Goal: Task Accomplishment & Management: Use online tool/utility

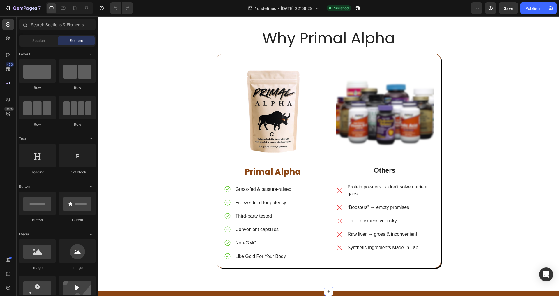
scroll to position [1395, 0]
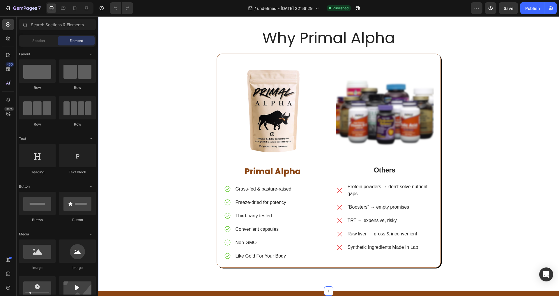
click at [165, 113] on div "Why Primal Alpha Heading Image Primal Alpha Text Block Grass-fed & pasture-rais…" at bounding box center [328, 147] width 461 height 287
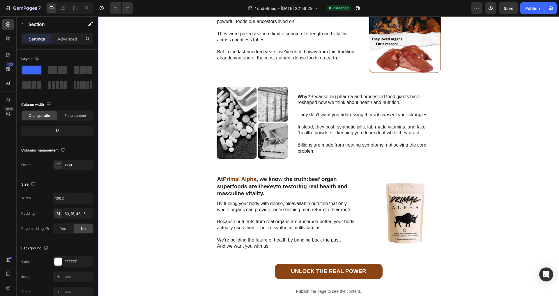
scroll to position [682, 0]
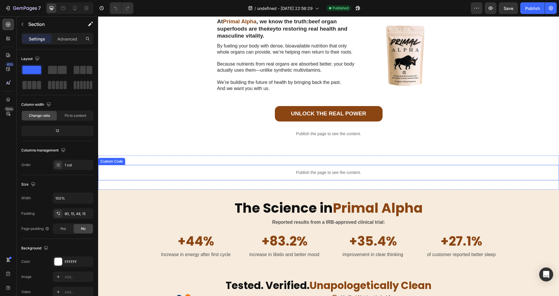
click at [146, 175] on div "Publish the page to see the content." at bounding box center [328, 172] width 461 height 15
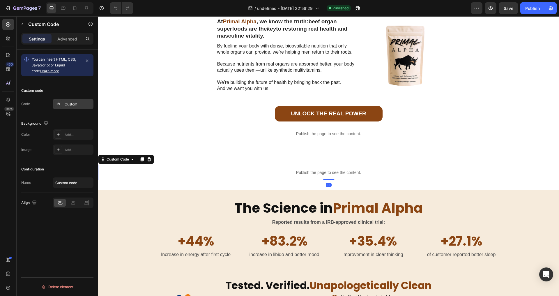
click at [73, 99] on div "Custom" at bounding box center [73, 104] width 41 height 10
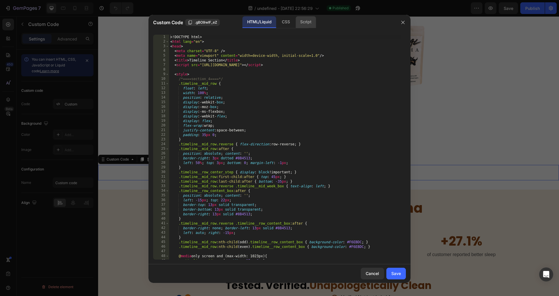
click at [295, 22] on div "Script" at bounding box center [305, 22] width 20 height 12
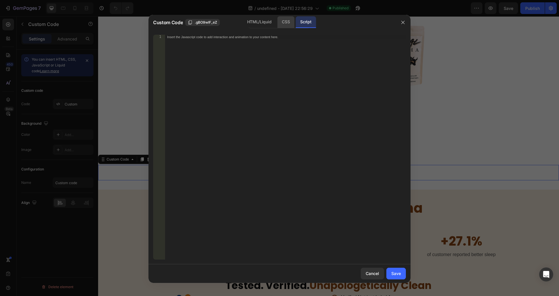
click at [281, 26] on div "CSS" at bounding box center [285, 22] width 17 height 12
type textarea "html, body { overflow-x: hidden; }"
click at [262, 49] on div "html , body { overflow-x : hidden ; }" at bounding box center [285, 152] width 241 height 234
drag, startPoint x: 258, startPoint y: 59, endPoint x: 241, endPoint y: 9, distance: 53.2
click at [241, 9] on div "Custom Code .gBO9wlF_eZ HTML/Liquid CSS Script 1 2 html , body { overflow-x : h…" at bounding box center [279, 148] width 559 height 296
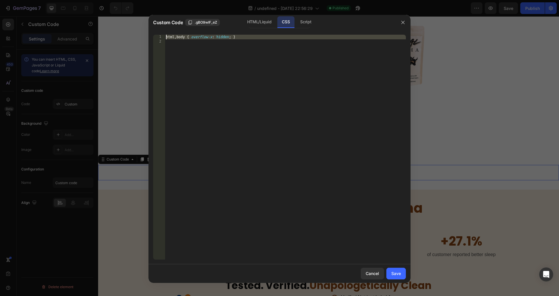
type textarea "html, body { overflow-x: hidden; }"
click at [372, 272] on div "Cancel" at bounding box center [372, 273] width 13 height 6
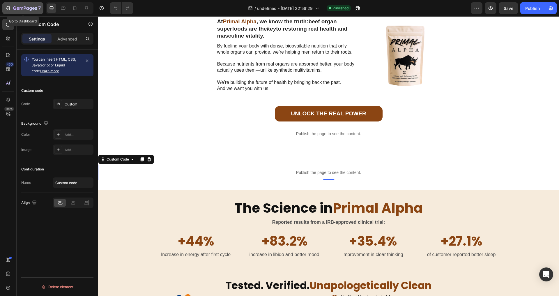
click at [14, 10] on icon "button" at bounding box center [25, 8] width 24 height 5
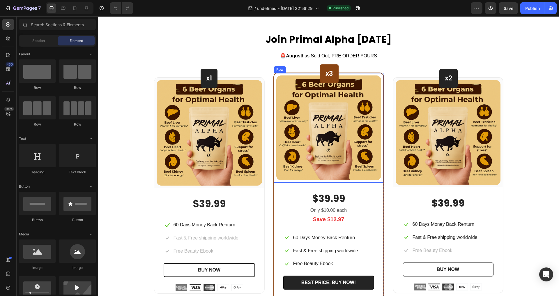
scroll to position [1883, 0]
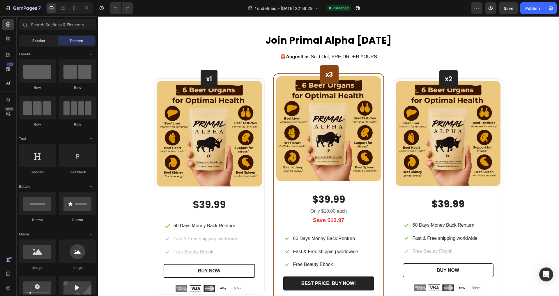
click at [33, 40] on span "Section" at bounding box center [38, 40] width 13 height 5
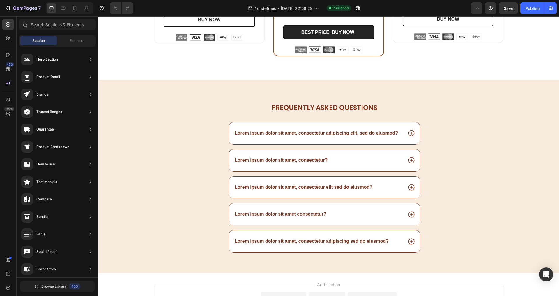
scroll to position [2167, 0]
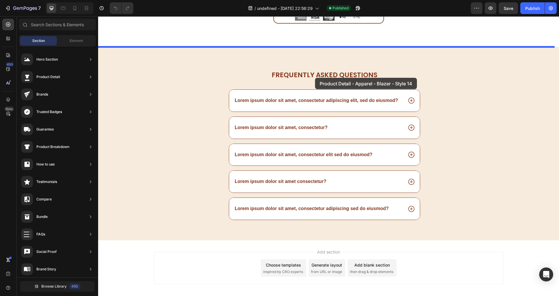
drag, startPoint x: 231, startPoint y: 79, endPoint x: 315, endPoint y: 78, distance: 83.5
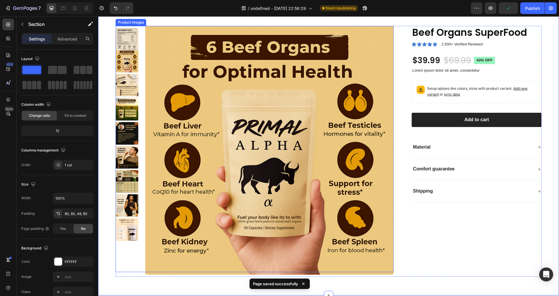
scroll to position [2180, 0]
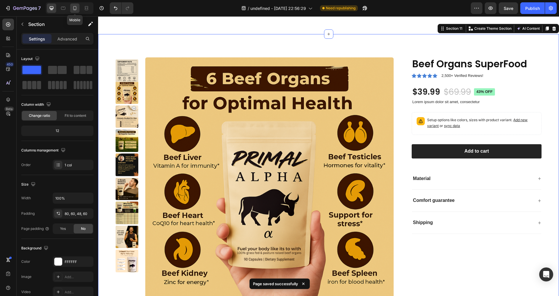
click at [79, 7] on div at bounding box center [74, 7] width 9 height 9
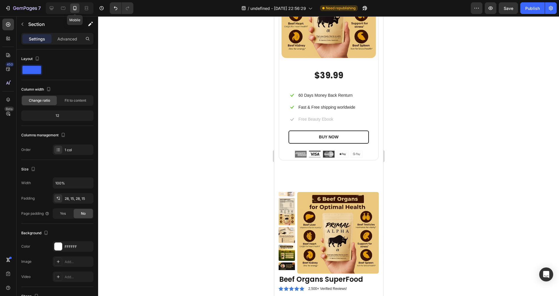
scroll to position [2568, 0]
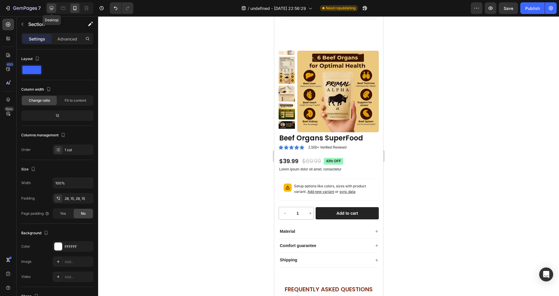
click at [52, 8] on icon at bounding box center [52, 8] width 6 height 6
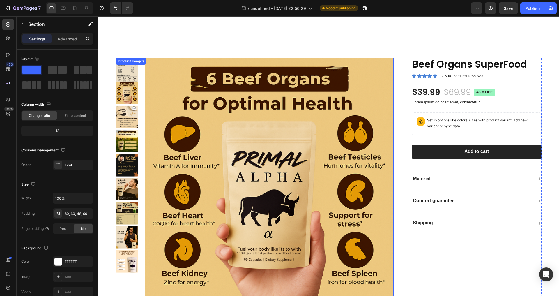
scroll to position [2177, 0]
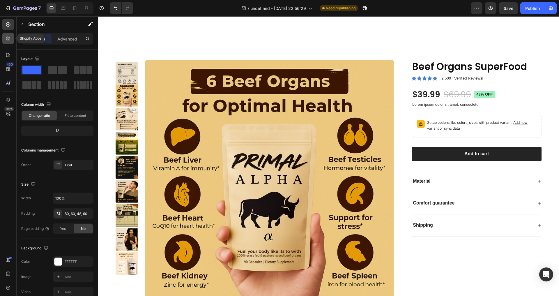
click at [5, 39] on div at bounding box center [8, 39] width 12 height 12
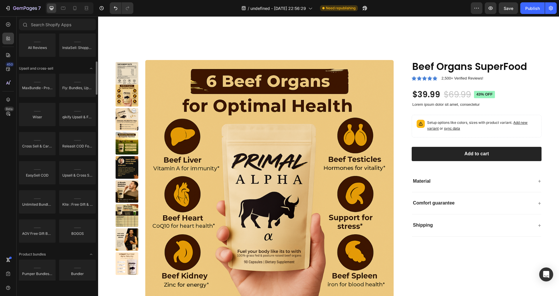
scroll to position [0, 0]
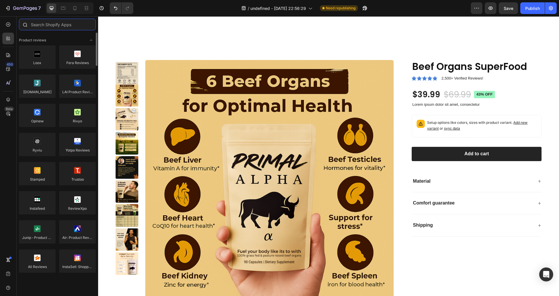
click at [49, 29] on input "text" at bounding box center [57, 25] width 77 height 12
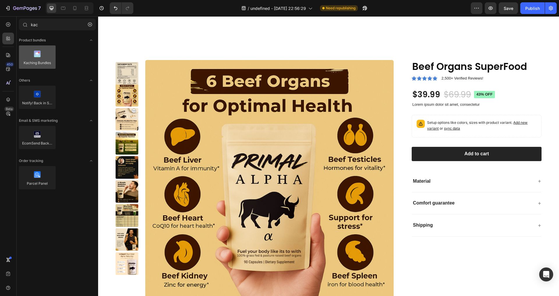
click at [22, 49] on div at bounding box center [37, 56] width 37 height 23
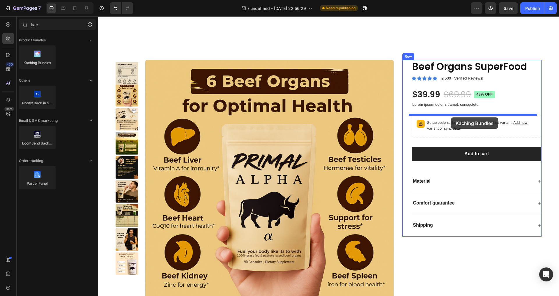
drag, startPoint x: 124, startPoint y: 68, endPoint x: 451, endPoint y: 117, distance: 330.8
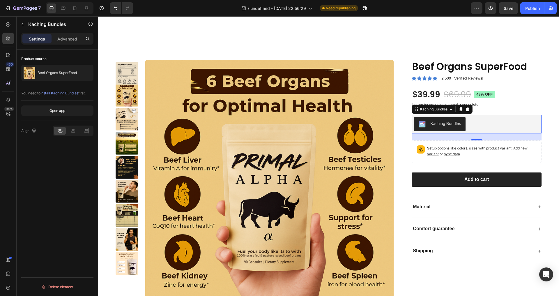
click at [48, 146] on div "Product source Beef Organs SuperFood You need to install Kaching Bundles first.…" at bounding box center [57, 180] width 81 height 263
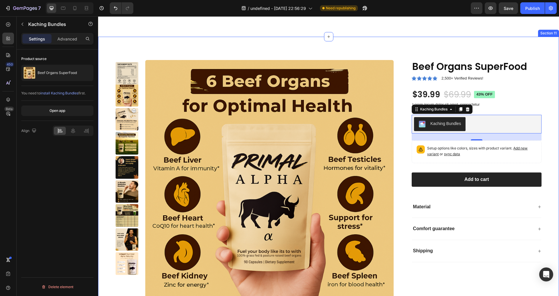
click at [504, 169] on div "Beef Organs SuperFood Product Title Icon Icon Icon Icon Icon Icon List 2,500+ V…" at bounding box center [476, 161] width 130 height 202
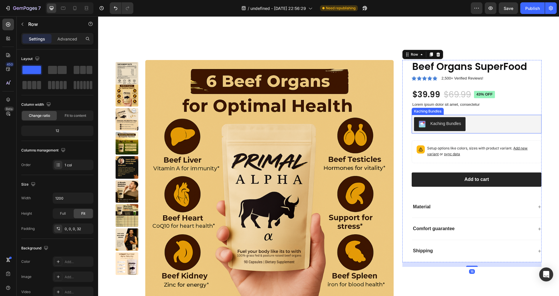
click at [478, 130] on div "Kaching Bundles" at bounding box center [476, 124] width 125 height 14
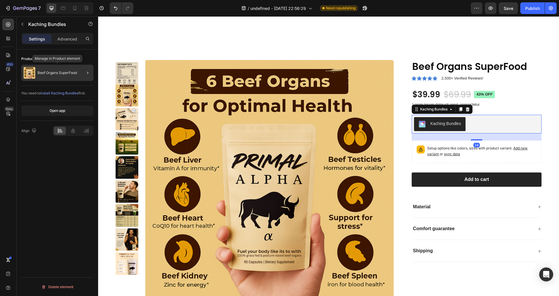
click at [48, 75] on div "Beef Organs SuperFood" at bounding box center [57, 73] width 72 height 16
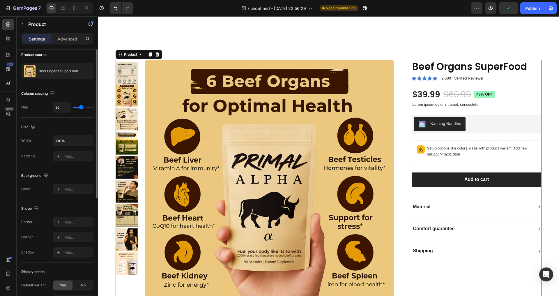
scroll to position [93, 0]
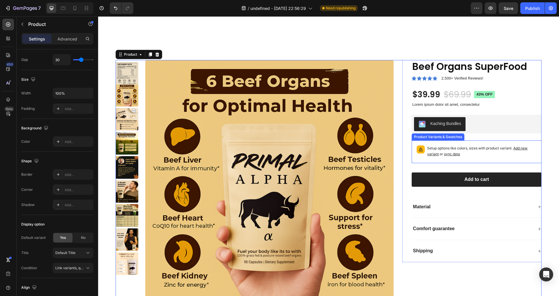
click at [474, 153] on p "Setup options like colors, sizes with product variant. Add new variant or sync …" at bounding box center [481, 151] width 109 height 12
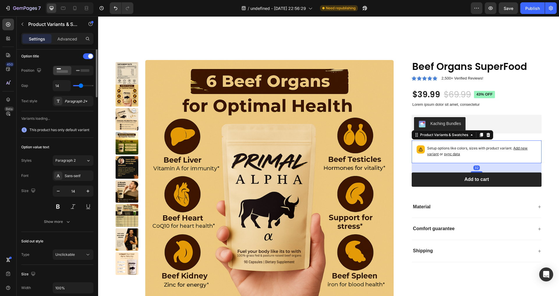
scroll to position [0, 0]
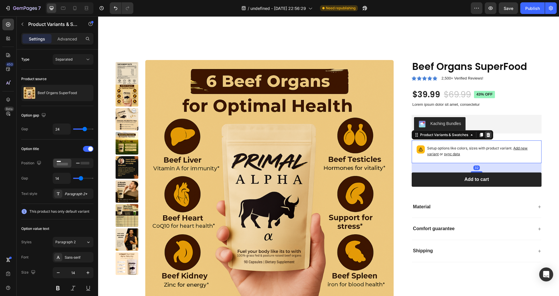
click at [486, 134] on icon at bounding box center [488, 134] width 5 height 5
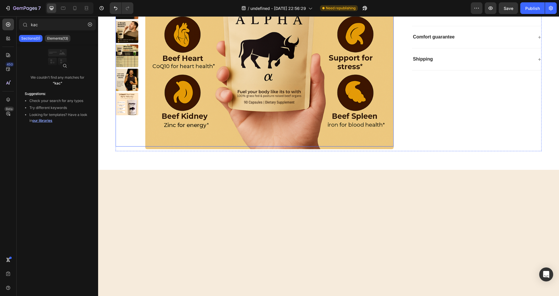
scroll to position [2138, 0]
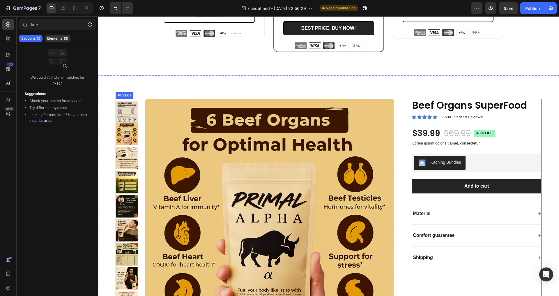
click at [398, 131] on div "Product Images Beef Organs SuperFood Product Title Icon Icon Icon Icon Icon Ico…" at bounding box center [329, 224] width 426 height 251
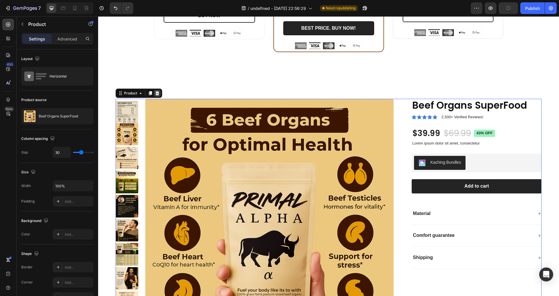
click at [160, 94] on div at bounding box center [157, 93] width 7 height 7
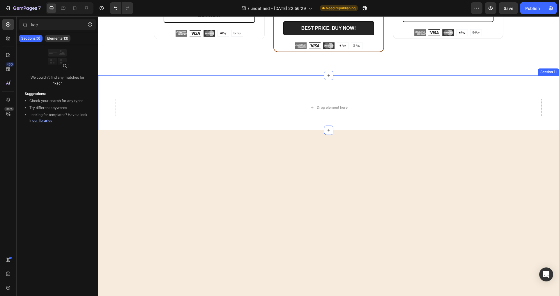
click at [242, 97] on div "Drop element here Section 11" at bounding box center [328, 102] width 461 height 55
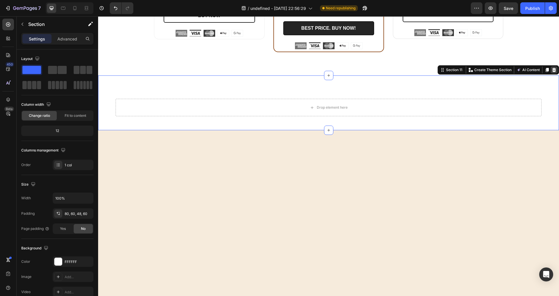
click at [551, 70] on icon at bounding box center [553, 70] width 5 height 5
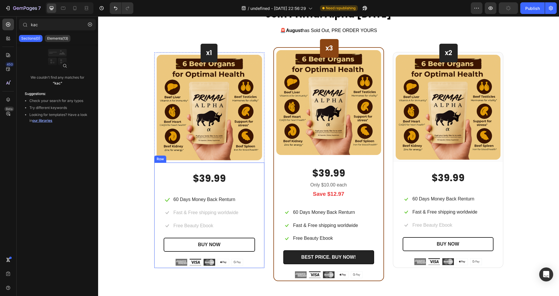
scroll to position [1838, 0]
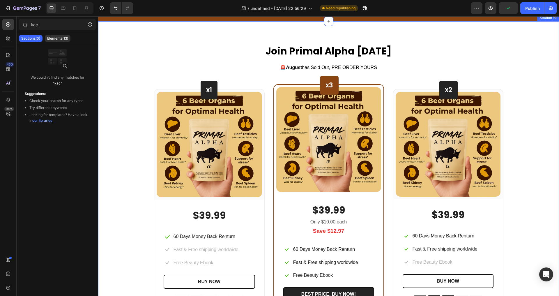
click at [138, 189] on div "Join Primal Alpha [DATE] Heading 🚨 August has Sold Out, PRE ORDER YOURS Text bl…" at bounding box center [328, 182] width 452 height 274
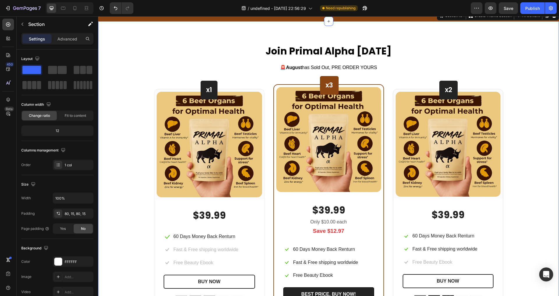
click at [141, 100] on div "Join Primal Alpha [DATE] Heading 🚨 August has Sold Out, PRE ORDER YOURS Text bl…" at bounding box center [328, 182] width 452 height 274
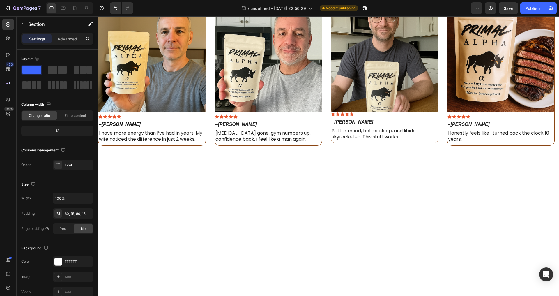
scroll to position [1119, 0]
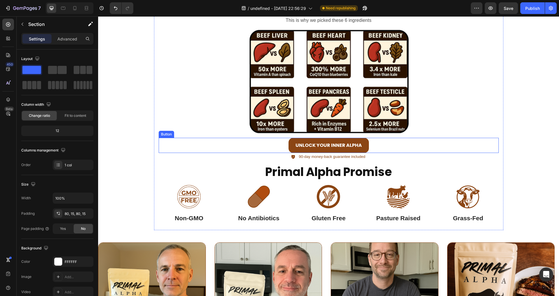
click at [291, 138] on button "UNLOCK YOUR INNER ALPHA" at bounding box center [328, 145] width 80 height 15
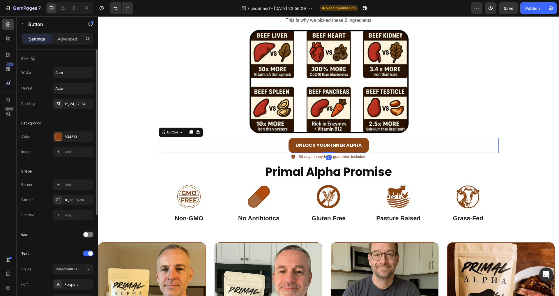
scroll to position [155, 0]
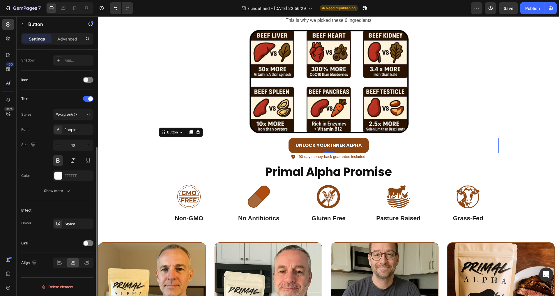
click at [92, 240] on div "Link" at bounding box center [57, 242] width 72 height 9
click at [79, 244] on div "Link" at bounding box center [57, 242] width 72 height 9
click at [90, 242] on div at bounding box center [88, 243] width 10 height 6
click at [72, 259] on span "Open page" at bounding box center [64, 257] width 18 height 4
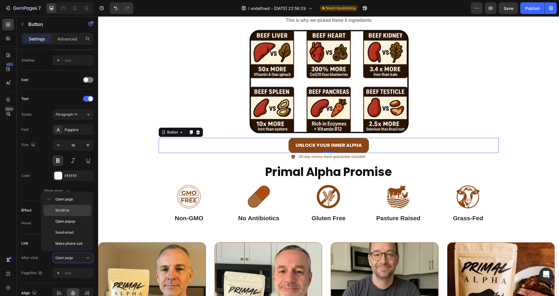
click at [78, 216] on div "Scroll to" at bounding box center [67, 221] width 48 height 11
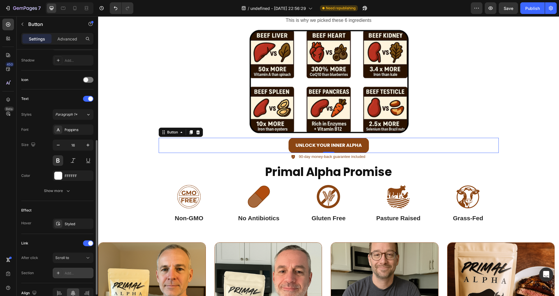
click at [68, 274] on div "Add..." at bounding box center [78, 272] width 27 height 5
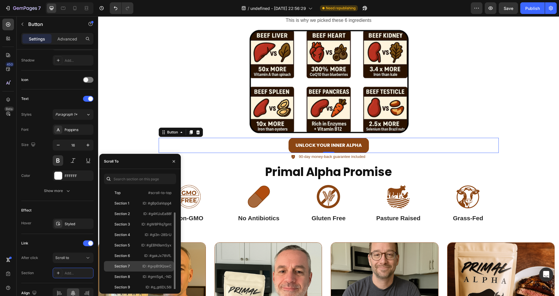
scroll to position [24, 0]
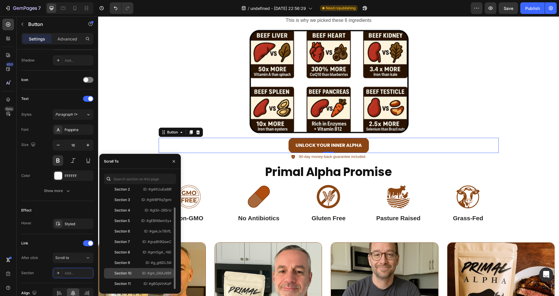
click at [131, 278] on div "Section 10 ID: #gm_G6AJ695" at bounding box center [139, 283] width 70 height 10
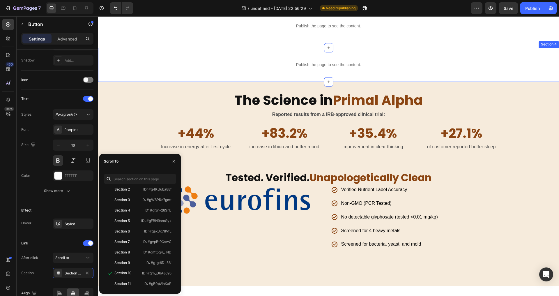
scroll to position [678, 0]
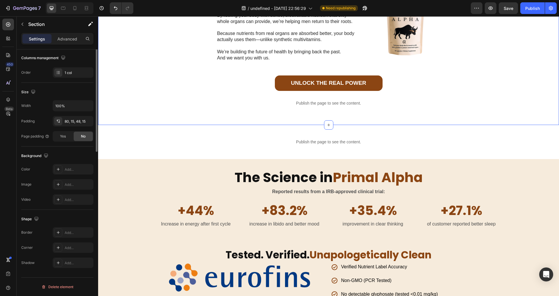
scroll to position [0, 0]
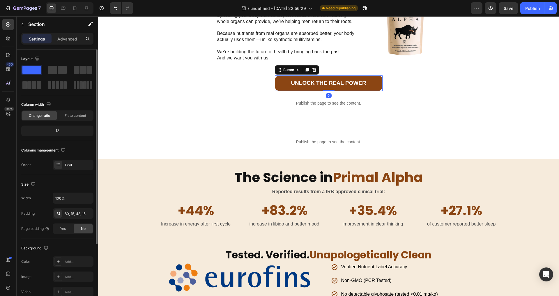
click at [276, 91] on button "UNLOCK THE REAL POWER" at bounding box center [329, 82] width 108 height 15
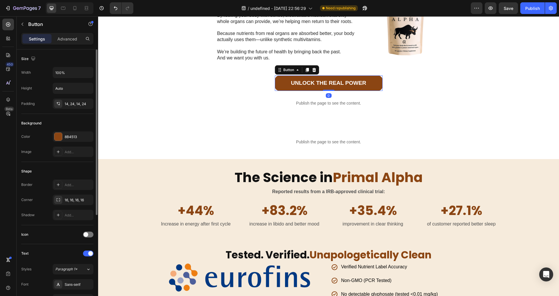
scroll to position [155, 0]
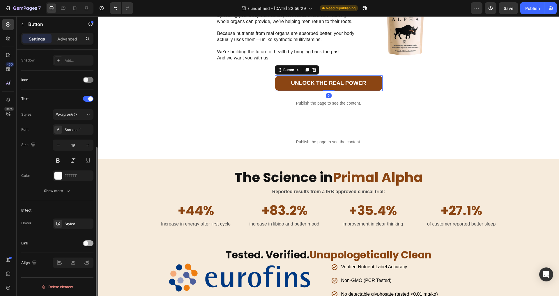
click at [86, 245] on div at bounding box center [88, 243] width 10 height 6
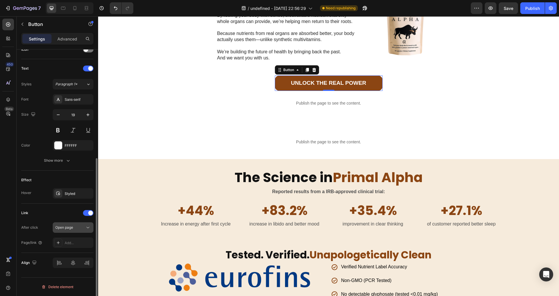
click at [80, 231] on button "Open page" at bounding box center [73, 227] width 41 height 10
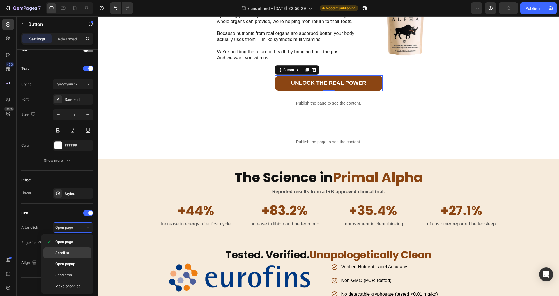
click at [74, 255] on p "Scroll to" at bounding box center [71, 252] width 33 height 5
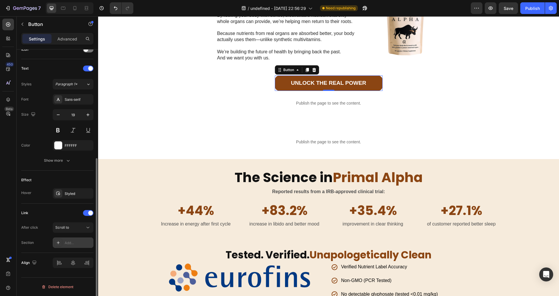
click at [73, 247] on div "Add..." at bounding box center [73, 242] width 41 height 10
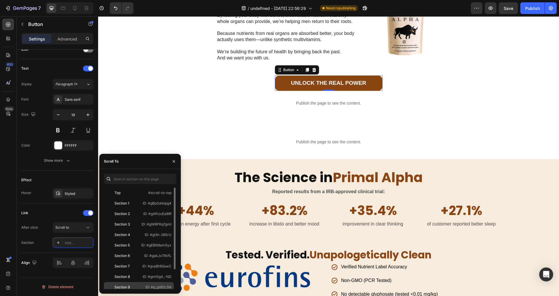
scroll to position [24, 0]
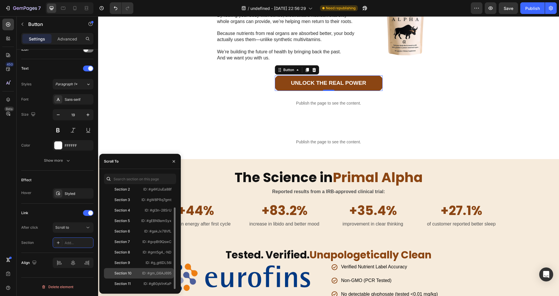
click at [112, 273] on div at bounding box center [110, 272] width 8 height 5
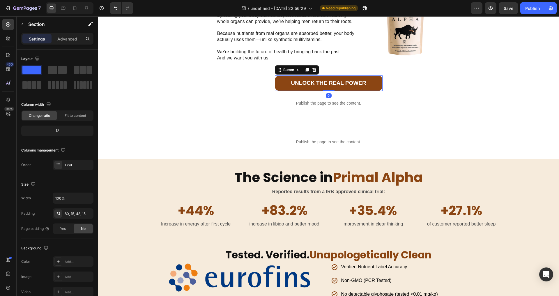
click at [279, 91] on link "UNLOCK THE REAL POWER" at bounding box center [329, 82] width 108 height 15
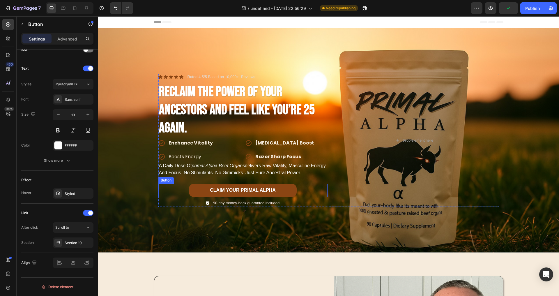
click at [196, 191] on button "CLAIM YOUR PRIMAL ALPHA" at bounding box center [243, 190] width 108 height 13
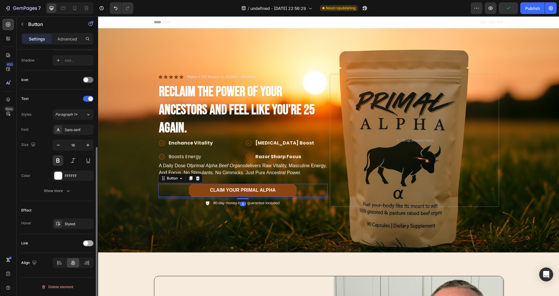
click at [87, 240] on div "Link" at bounding box center [57, 242] width 72 height 9
click at [85, 246] on div at bounding box center [88, 243] width 10 height 6
click at [80, 256] on div "Open page" at bounding box center [70, 257] width 30 height 5
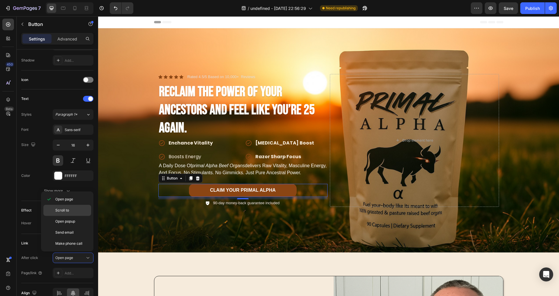
click at [77, 216] on div "Scroll to" at bounding box center [67, 221] width 48 height 11
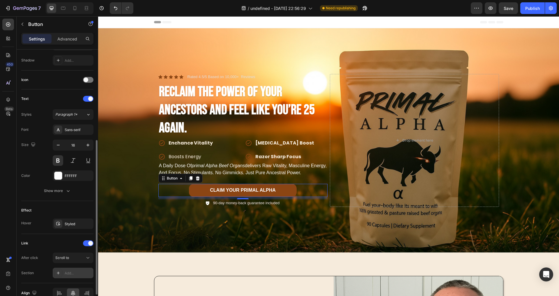
scroll to position [185, 0]
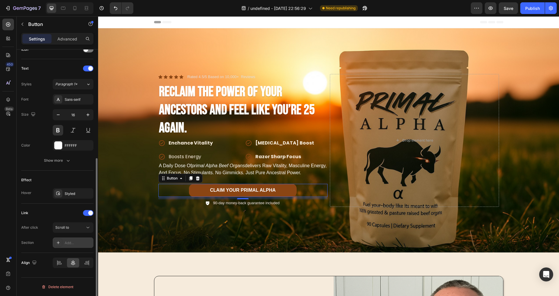
click at [68, 241] on div "Add..." at bounding box center [78, 242] width 27 height 5
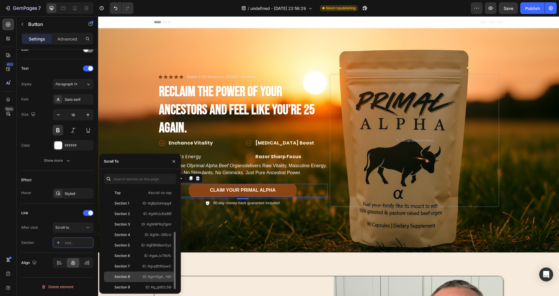
scroll to position [24, 0]
click at [131, 271] on div "Section 10" at bounding box center [122, 272] width 17 height 5
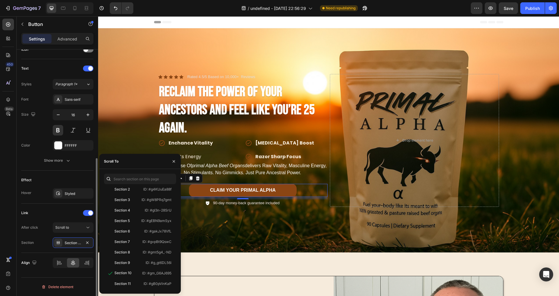
click at [38, 251] on div "Link After click Scroll to Section Section 10" at bounding box center [57, 227] width 72 height 49
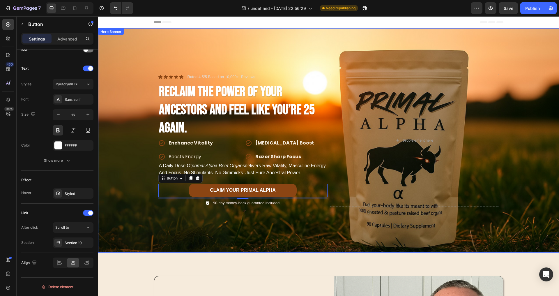
click at [186, 213] on div "Icon Icon Icon Icon Icon Icon List Rated 4.5/5 Based on 10,000+ Reviews Text Bl…" at bounding box center [328, 140] width 349 height 151
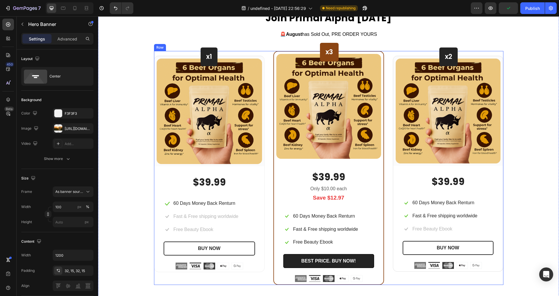
scroll to position [1919, 0]
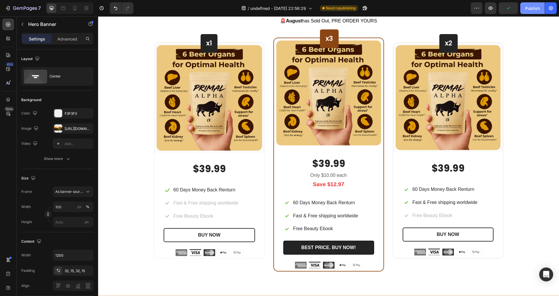
click at [530, 9] on div "Publish" at bounding box center [532, 8] width 15 height 6
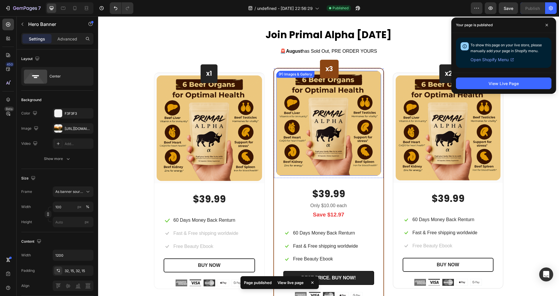
scroll to position [1885, 0]
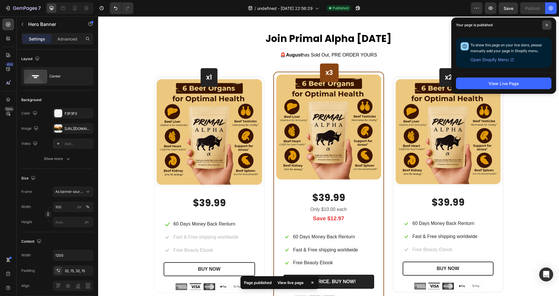
click at [543, 26] on span at bounding box center [546, 24] width 9 height 9
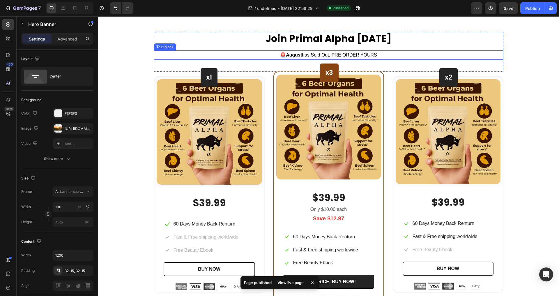
click at [378, 57] on p "🚨 August has Sold Out, PRE ORDER YOURS" at bounding box center [329, 55] width 348 height 8
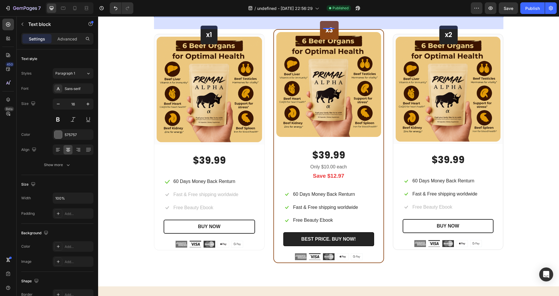
scroll to position [1783, 0]
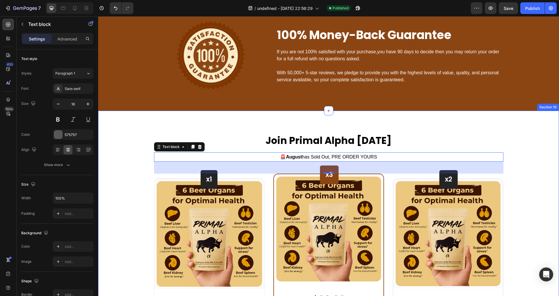
click at [322, 126] on div "Join Primal Alpha [DATE] Heading 🚨 August has Sold Out, PRE ORDER YOURS Text bl…" at bounding box center [328, 271] width 461 height 320
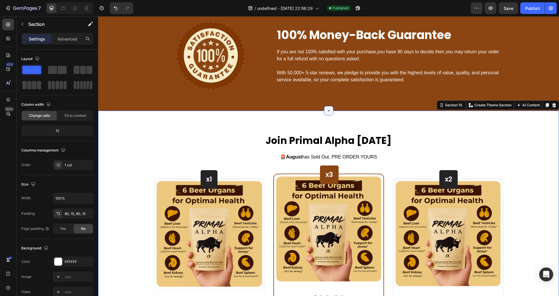
click at [327, 111] on icon at bounding box center [328, 110] width 5 height 5
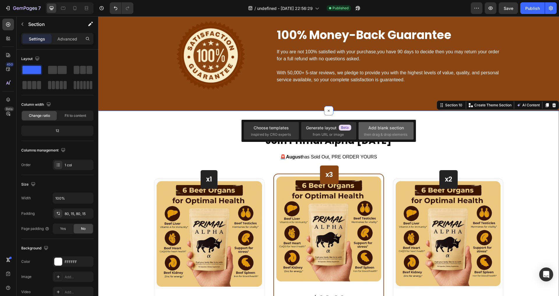
click at [382, 135] on span "then drag & drop elements" at bounding box center [385, 134] width 43 height 5
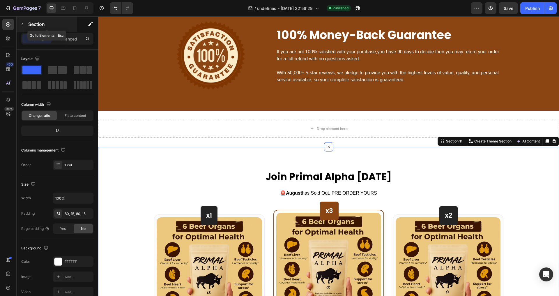
click at [25, 24] on button "button" at bounding box center [22, 23] width 9 height 9
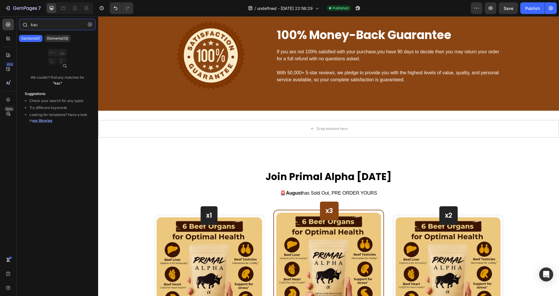
click at [60, 25] on input "kac" at bounding box center [57, 25] width 77 height 12
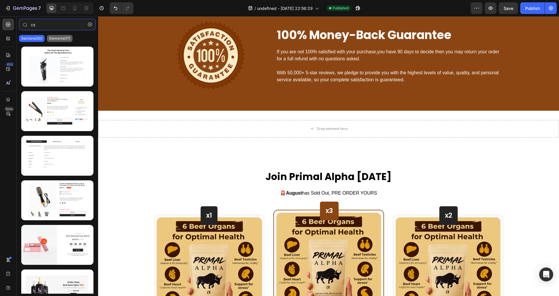
type input "cs"
click at [64, 40] on p "Elements(17)" at bounding box center [59, 38] width 21 height 5
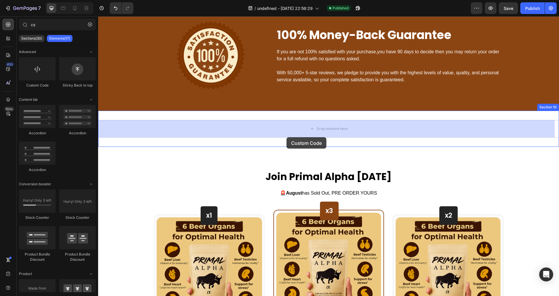
drag, startPoint x: 140, startPoint y: 87, endPoint x: 286, endPoint y: 137, distance: 154.8
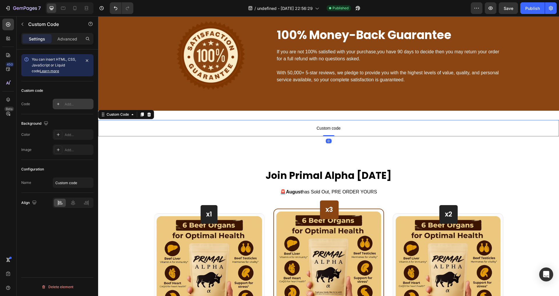
click at [72, 101] on div "Add..." at bounding box center [73, 104] width 41 height 10
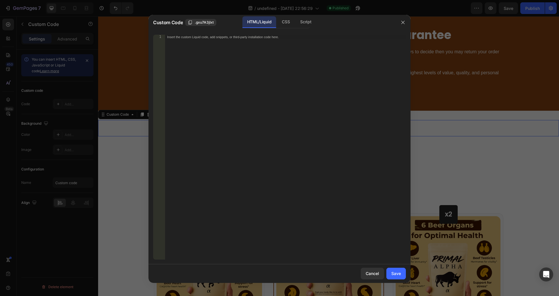
click at [219, 107] on div "Insert the custom Liquid code, add snippets, or third-party installation code h…" at bounding box center [285, 152] width 241 height 234
paste textarea "</html>"
type textarea "</html>"
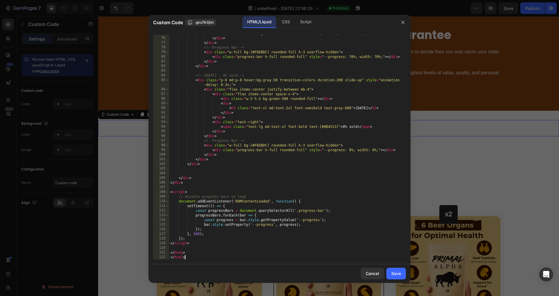
scroll to position [362, 0]
click at [395, 274] on div "Save" at bounding box center [396, 273] width 10 height 6
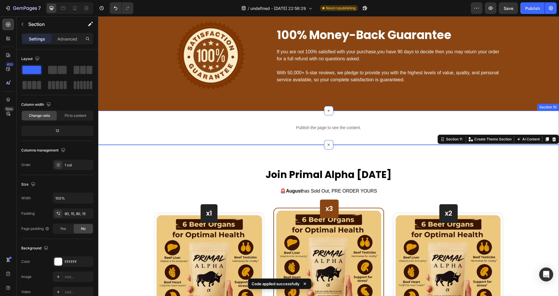
click at [339, 137] on div "Publish the page to see the content. Custom Code Section 10" at bounding box center [328, 128] width 461 height 34
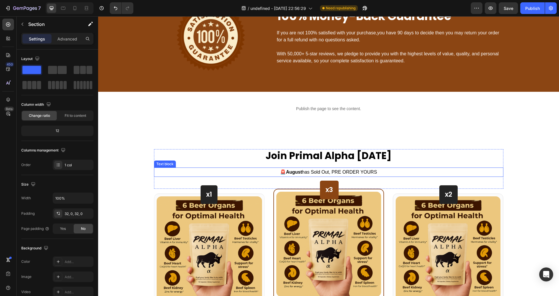
scroll to position [1794, 0]
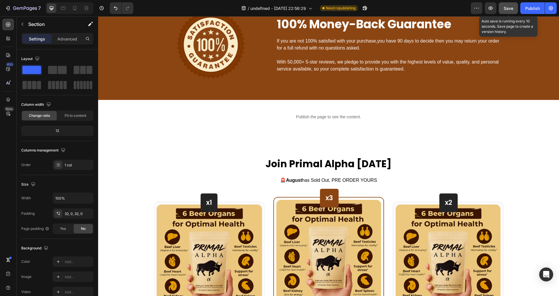
click at [512, 13] on button "Save" at bounding box center [508, 8] width 19 height 12
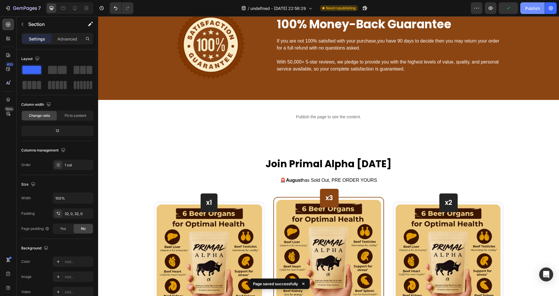
click at [531, 9] on div "Publish" at bounding box center [532, 8] width 15 height 6
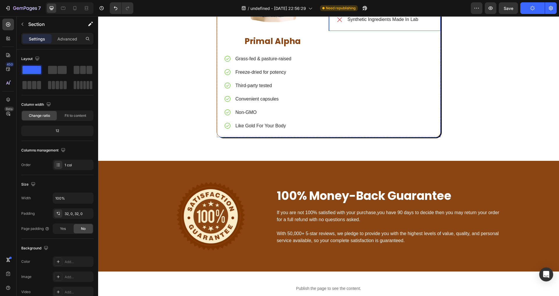
scroll to position [1624, 0]
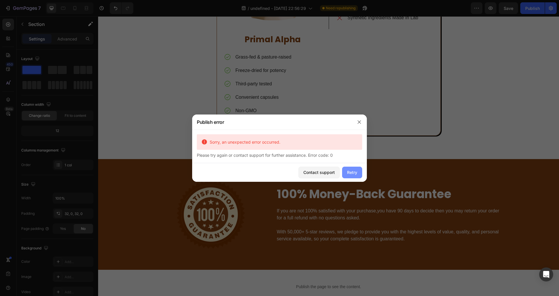
click at [351, 173] on div "Retry" at bounding box center [352, 172] width 10 height 6
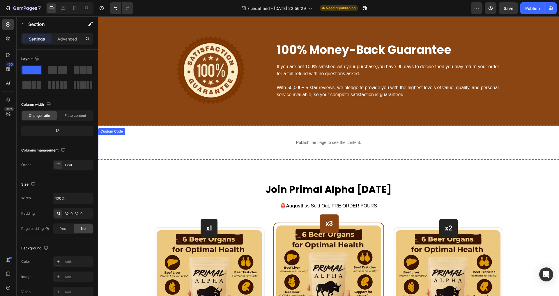
scroll to position [1842, 0]
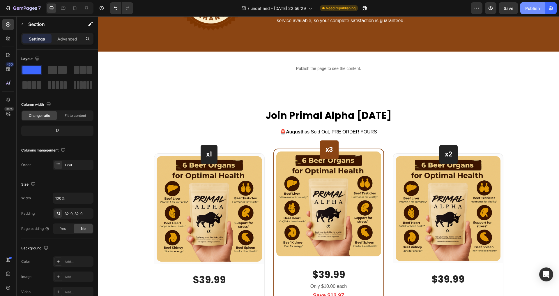
click at [526, 10] on div "Publish" at bounding box center [532, 8] width 15 height 6
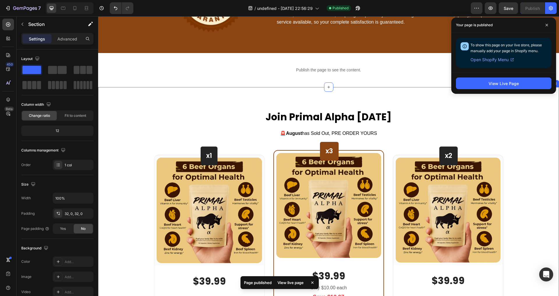
scroll to position [1798, 0]
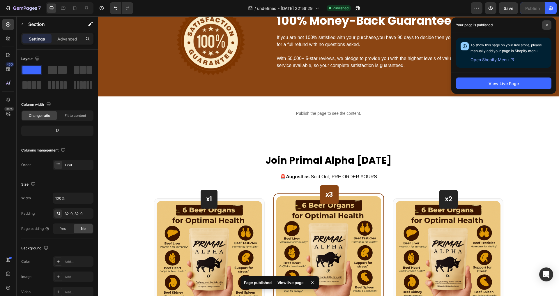
click at [549, 24] on span at bounding box center [546, 24] width 9 height 9
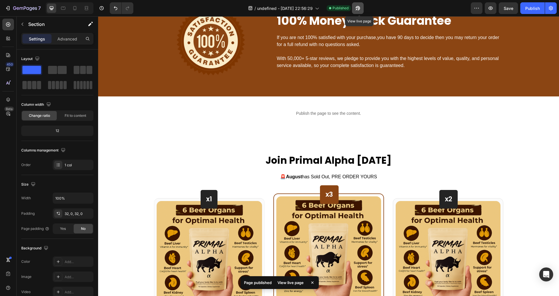
click at [361, 10] on icon "button" at bounding box center [358, 8] width 6 height 6
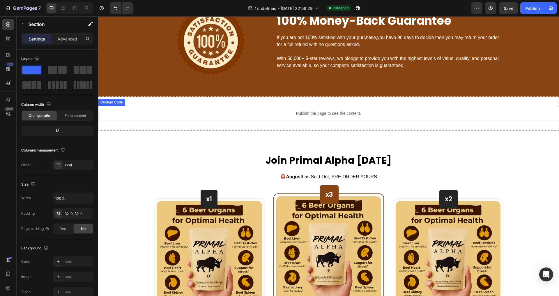
click at [260, 114] on p "Publish the page to see the content." at bounding box center [328, 113] width 461 height 6
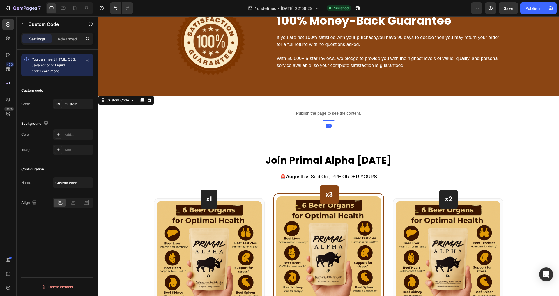
click at [68, 98] on div "Custom code Code Custom" at bounding box center [57, 97] width 72 height 33
click at [70, 101] on div "Custom" at bounding box center [73, 104] width 41 height 10
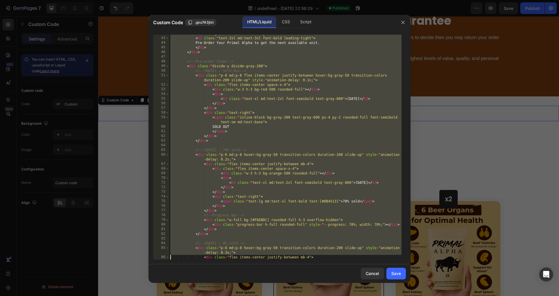
scroll to position [362, 0]
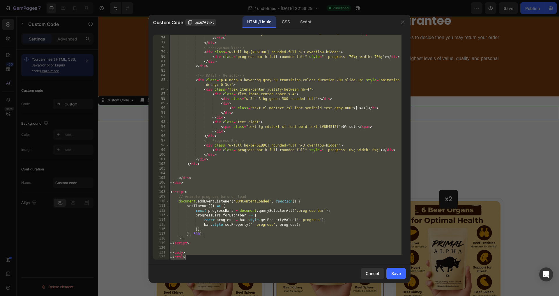
drag, startPoint x: 170, startPoint y: 36, endPoint x: 127, endPoint y: 313, distance: 280.0
click at [127, 0] on html "7 Version history / undefined - [DATE] 22:56:29 Published Preview Save Publish …" at bounding box center [279, 0] width 559 height 0
type textarea "</body> </html>"
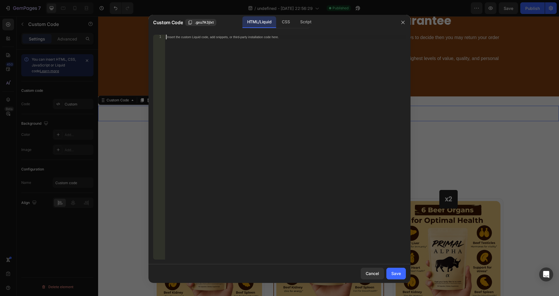
paste textarea "</html>"
type textarea "</html>"
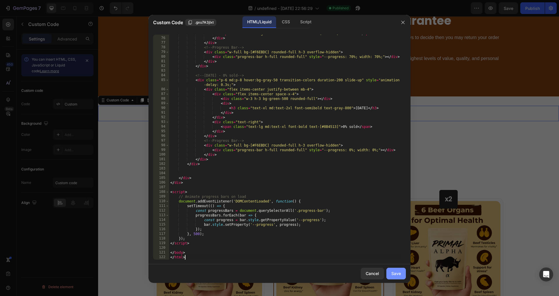
click at [396, 275] on div "Save" at bounding box center [396, 273] width 10 height 6
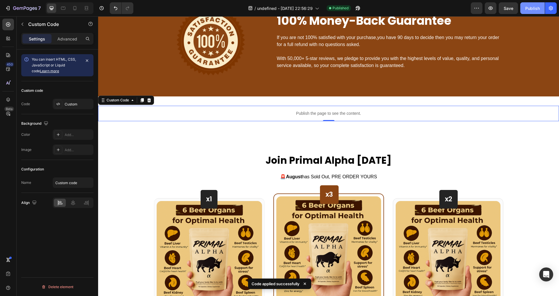
click at [533, 8] on div "Publish" at bounding box center [532, 8] width 15 height 6
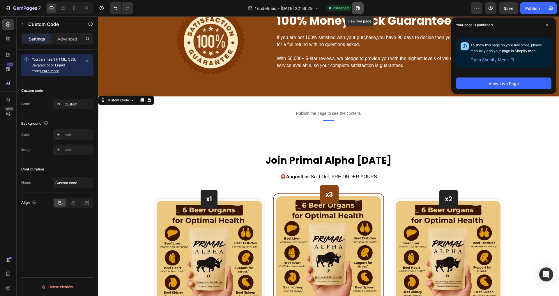
click at [357, 9] on icon "button" at bounding box center [356, 9] width 1 height 1
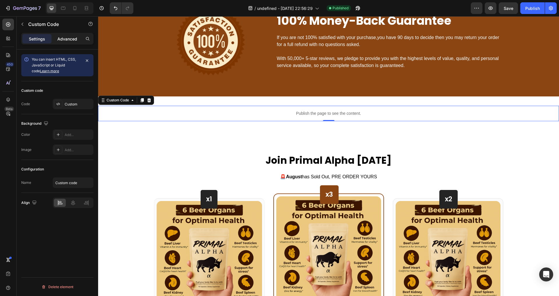
click at [66, 42] on div "Advanced" at bounding box center [67, 38] width 29 height 9
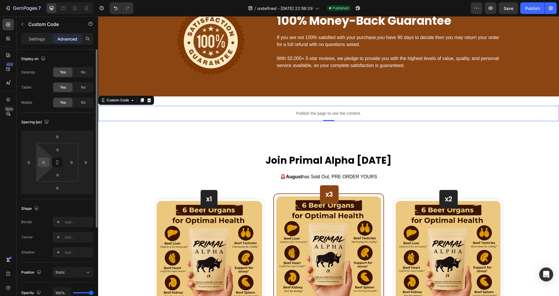
click at [44, 164] on input "0" at bounding box center [43, 162] width 9 height 9
type input "50"
click at [71, 163] on input "0" at bounding box center [71, 162] width 9 height 9
type input "50"
click at [0, 0] on div "Spacing (px) 0 0 0 0 0 50 0 50" at bounding box center [0, 0] width 0 height 0
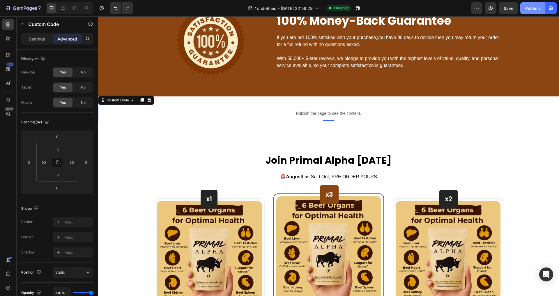
click at [535, 9] on div "Publish" at bounding box center [532, 8] width 15 height 6
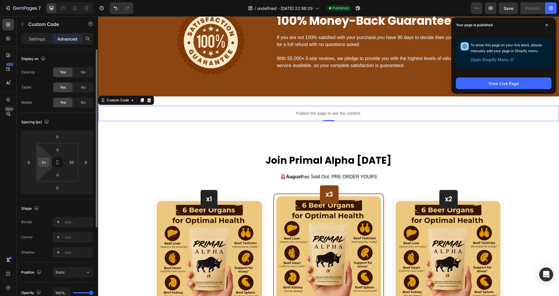
click at [43, 163] on input "50" at bounding box center [43, 162] width 9 height 9
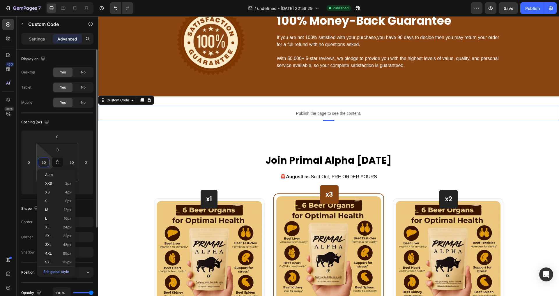
click at [44, 162] on input "50" at bounding box center [43, 162] width 9 height 9
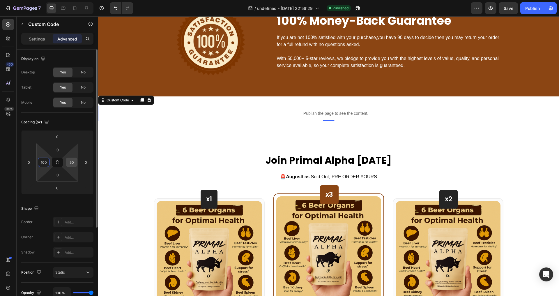
type input "100"
click at [66, 161] on div "50" at bounding box center [72, 161] width 12 height 9
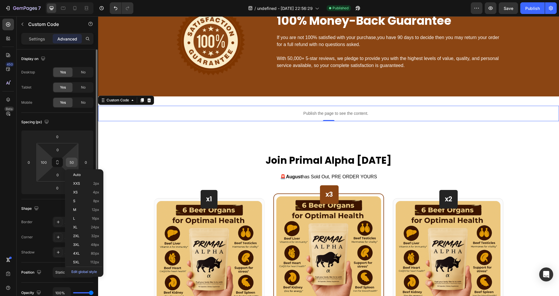
click at [75, 164] on input "50" at bounding box center [71, 162] width 9 height 9
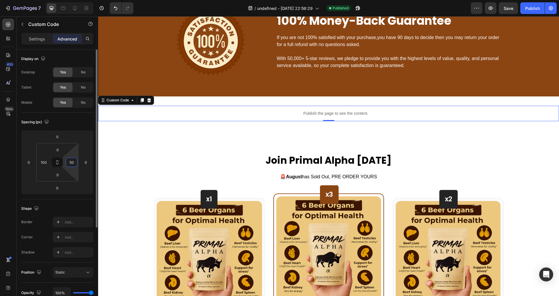
click at [75, 164] on input "50" at bounding box center [71, 162] width 9 height 9
type input "100"
click at [122, 115] on div "Publish the page to see the content. Custom Code 0" at bounding box center [328, 113] width 461 height 15
click at [37, 42] on div "Settings" at bounding box center [36, 38] width 29 height 9
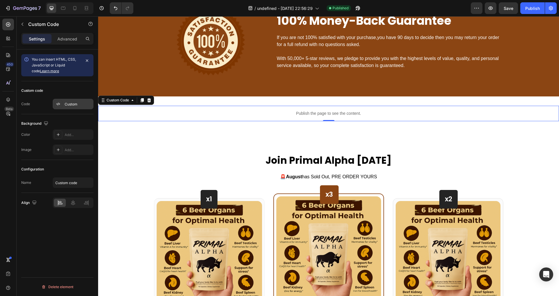
click at [73, 106] on div "Custom" at bounding box center [78, 104] width 27 height 5
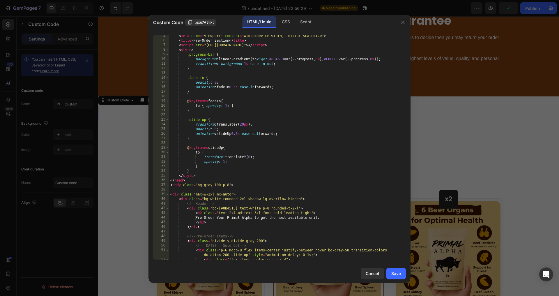
scroll to position [27, 0]
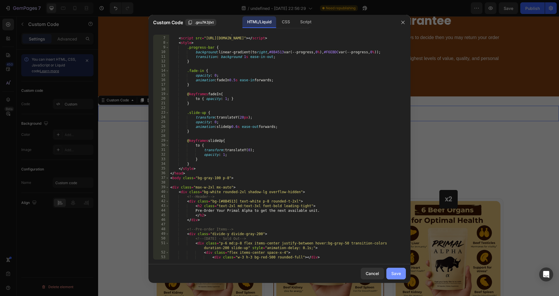
click at [403, 276] on button "Save" at bounding box center [395, 273] width 19 height 12
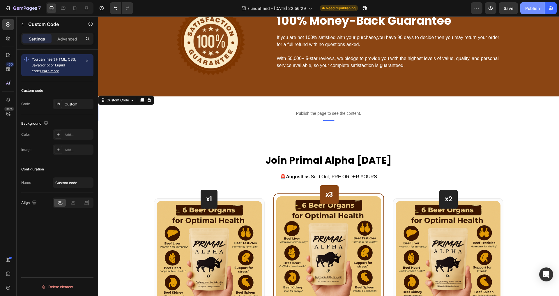
click at [537, 10] on div "Publish" at bounding box center [532, 8] width 15 height 6
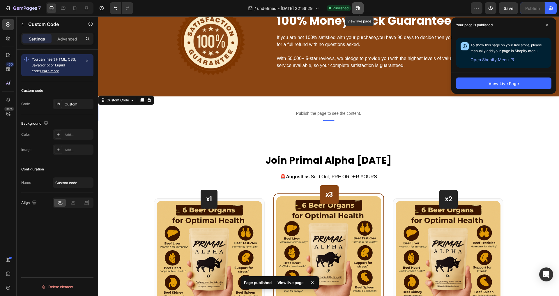
click at [363, 11] on button "button" at bounding box center [358, 8] width 12 height 12
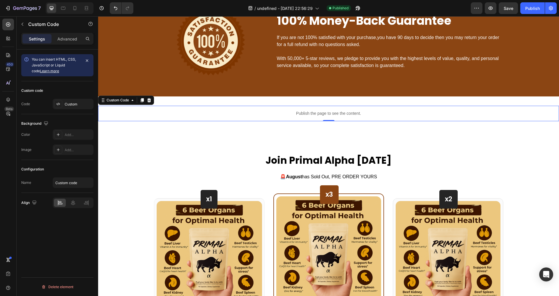
click at [69, 98] on div "Custom code Code Custom" at bounding box center [57, 97] width 72 height 33
click at [72, 107] on div "Custom" at bounding box center [73, 104] width 41 height 10
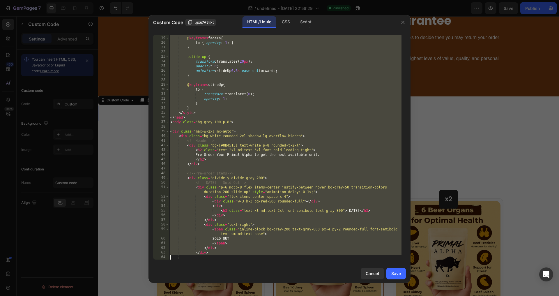
scroll to position [362, 0]
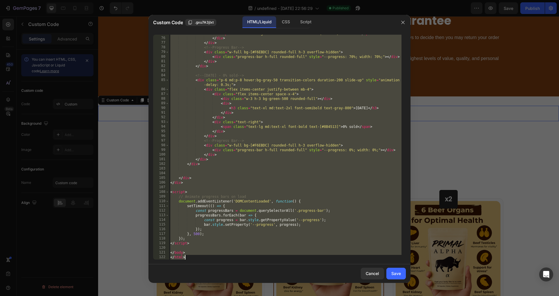
drag, startPoint x: 169, startPoint y: 37, endPoint x: 107, endPoint y: 303, distance: 273.5
click at [107, 0] on html "7 Version history / undefined - [DATE] 22:56:29 Published Preview Save Publish …" at bounding box center [279, 0] width 559 height 0
type textarea "</body> </html>"
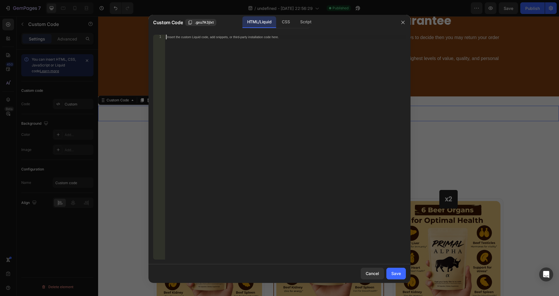
paste textarea "</html>"
type textarea "</html>"
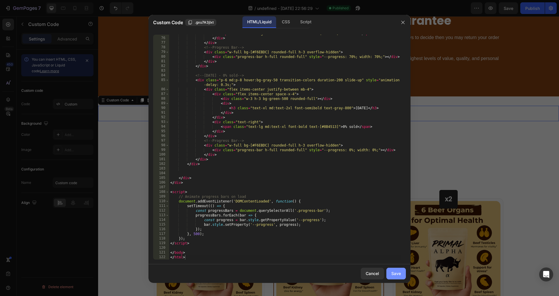
click at [397, 273] on div "Save" at bounding box center [396, 273] width 10 height 6
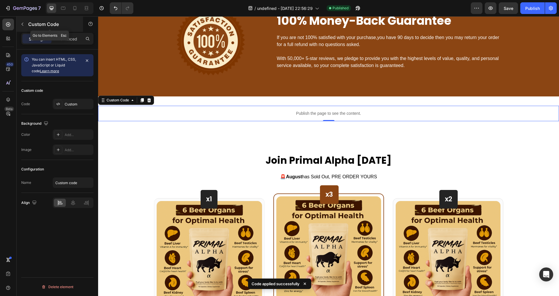
click at [58, 28] on div "Custom Code" at bounding box center [50, 24] width 66 height 15
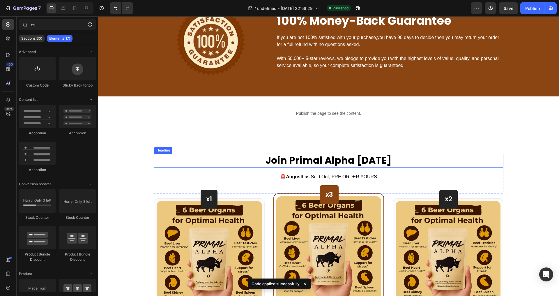
click at [170, 153] on div "Join Primal Alpha [DATE] Heading 🚨 August has Sold Out, PRE ORDER YOURS Text bl…" at bounding box center [328, 290] width 461 height 320
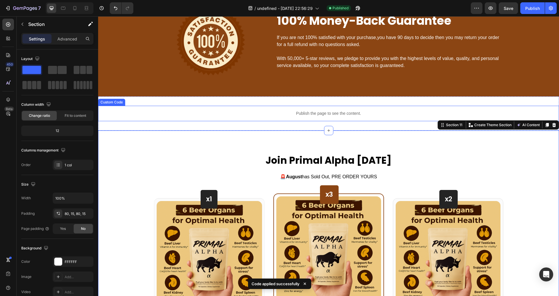
click at [190, 118] on div "Publish the page to see the content." at bounding box center [328, 113] width 402 height 15
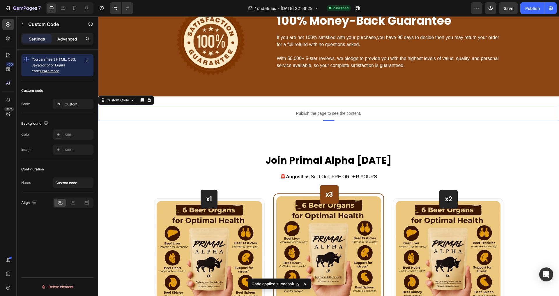
click at [72, 39] on p "Advanced" at bounding box center [67, 39] width 20 height 6
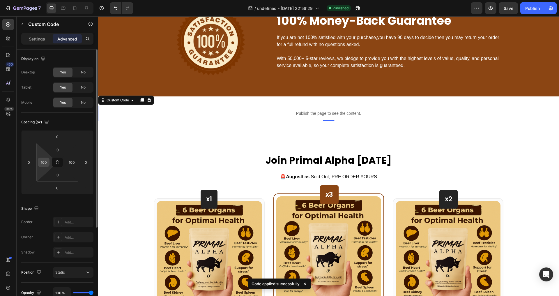
click at [42, 166] on input "100" at bounding box center [43, 162] width 9 height 9
type input "200"
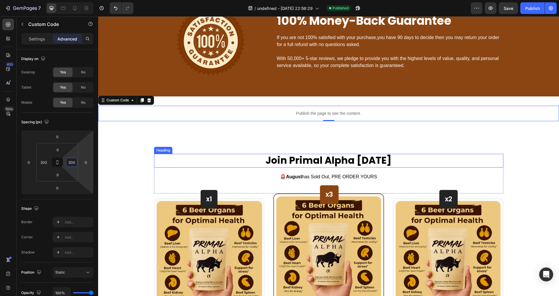
click at [159, 156] on h2 "Join Primal Alpha [DATE]" at bounding box center [328, 161] width 349 height 14
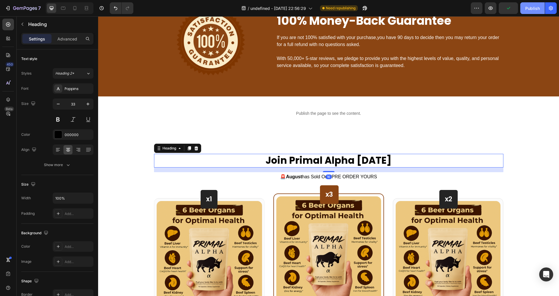
click at [531, 8] on div "Publish" at bounding box center [532, 8] width 15 height 6
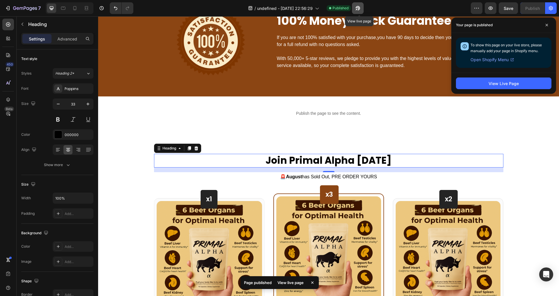
click at [356, 7] on icon "button" at bounding box center [358, 8] width 6 height 6
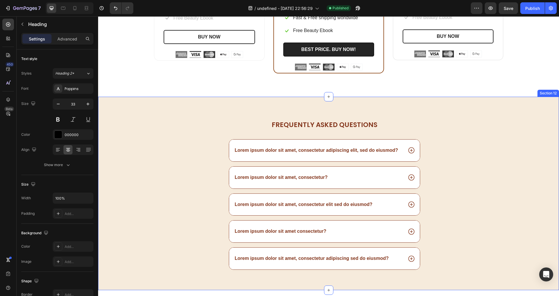
scroll to position [2152, 0]
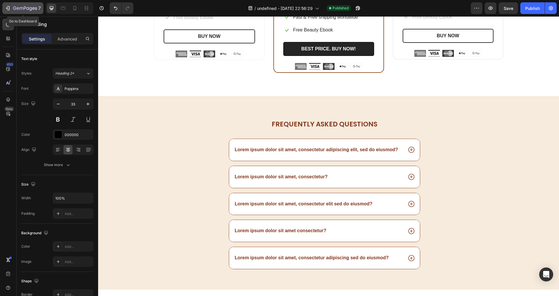
click at [33, 10] on icon "button" at bounding box center [25, 8] width 24 height 5
